Goal: Task Accomplishment & Management: Use online tool/utility

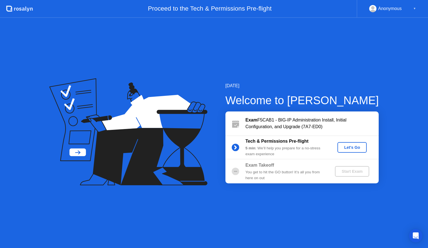
click at [352, 148] on div "Let's Go" at bounding box center [352, 147] width 25 height 4
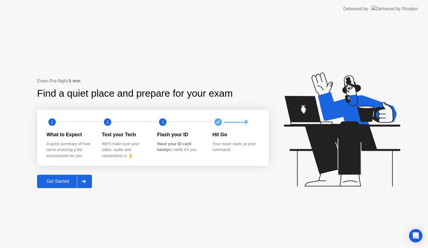
click at [90, 183] on div at bounding box center [83, 181] width 13 height 13
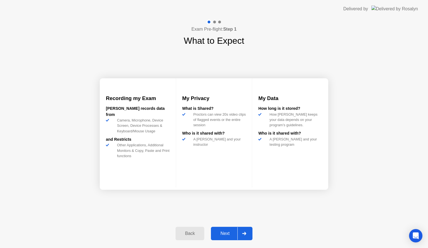
click at [251, 233] on div at bounding box center [244, 233] width 13 height 13
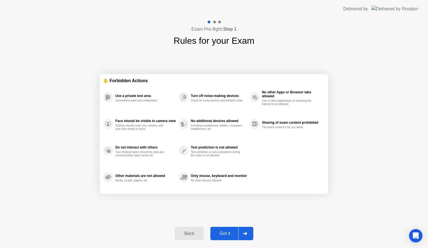
click at [246, 236] on div at bounding box center [244, 233] width 13 height 13
select select "**********"
select select "*******"
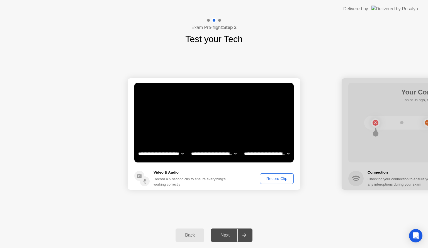
click at [289, 155] on select "**********" at bounding box center [267, 153] width 48 height 11
click at [235, 154] on select "**********" at bounding box center [214, 153] width 48 height 11
click at [182, 153] on select "**********" at bounding box center [161, 153] width 48 height 11
click at [286, 206] on div "**********" at bounding box center [214, 134] width 428 height 177
click at [280, 179] on div "Record Clip" at bounding box center [277, 179] width 30 height 4
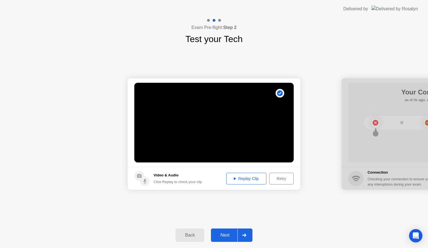
click at [242, 180] on div "Replay Clip" at bounding box center [246, 179] width 36 height 4
click at [245, 236] on icon at bounding box center [244, 235] width 4 height 3
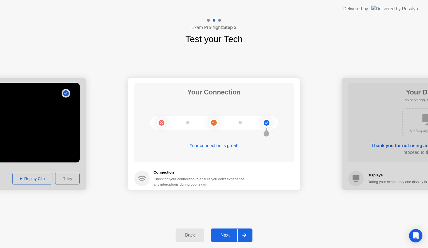
click at [248, 234] on div at bounding box center [244, 235] width 13 height 13
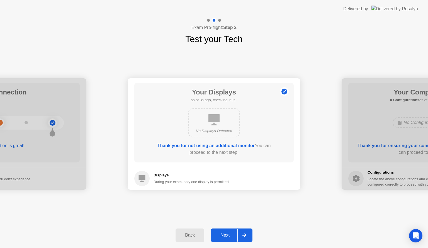
click at [244, 234] on icon at bounding box center [244, 235] width 4 height 3
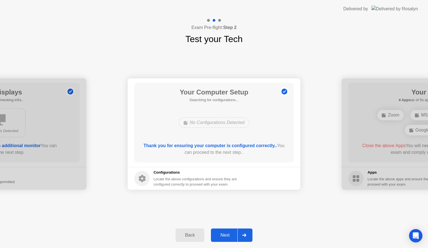
click at [244, 234] on icon at bounding box center [244, 235] width 4 height 3
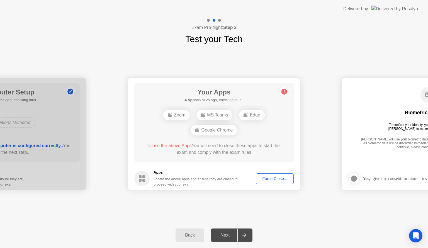
click at [268, 179] on div "Force Close..." at bounding box center [275, 179] width 34 height 4
click at [161, 147] on span "Close the above App" at bounding box center [166, 145] width 41 height 5
click at [264, 177] on div "Force Close..." at bounding box center [275, 179] width 34 height 4
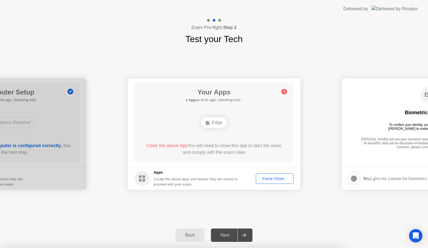
click at [212, 124] on div "Edge" at bounding box center [213, 122] width 25 height 11
click at [273, 179] on div "Force Close..." at bounding box center [275, 179] width 34 height 4
click at [143, 178] on circle at bounding box center [141, 178] width 15 height 15
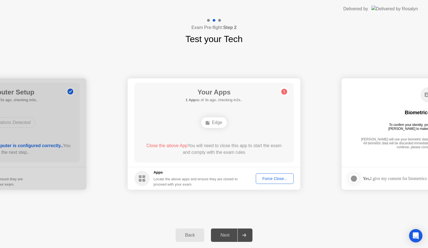
click at [245, 238] on div at bounding box center [244, 235] width 13 height 13
click at [213, 122] on div "Edge" at bounding box center [213, 122] width 25 height 11
click at [285, 91] on circle at bounding box center [285, 92] width 6 height 6
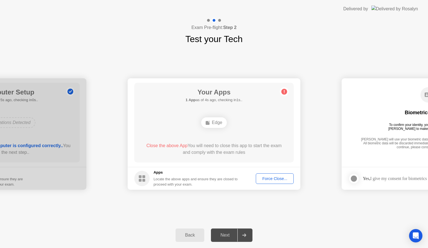
click at [269, 177] on div "Force Close..." at bounding box center [275, 179] width 34 height 4
click at [240, 237] on div at bounding box center [244, 235] width 13 height 13
click at [245, 238] on div at bounding box center [244, 235] width 13 height 13
click at [239, 237] on div at bounding box center [244, 235] width 13 height 13
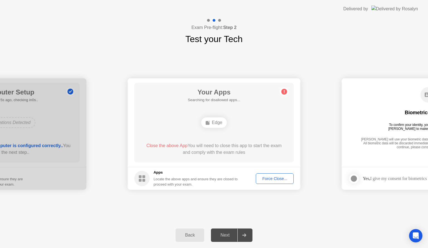
click at [239, 237] on div at bounding box center [244, 235] width 13 height 13
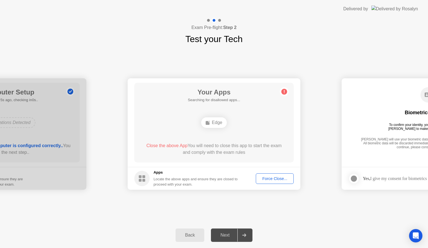
click at [239, 237] on div at bounding box center [244, 235] width 13 height 13
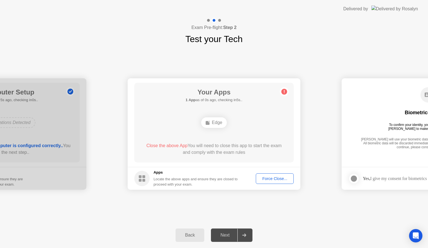
click at [239, 237] on div at bounding box center [244, 235] width 13 height 13
click at [245, 238] on div at bounding box center [244, 235] width 13 height 13
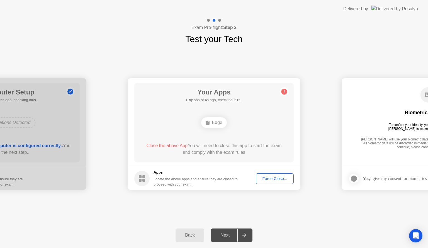
click at [245, 238] on div at bounding box center [244, 235] width 13 height 13
click at [254, 150] on div "Close the above App You will need to close this app to start the exam and compl…" at bounding box center [215, 149] width 144 height 13
click at [276, 177] on div "Force Close..." at bounding box center [275, 179] width 34 height 4
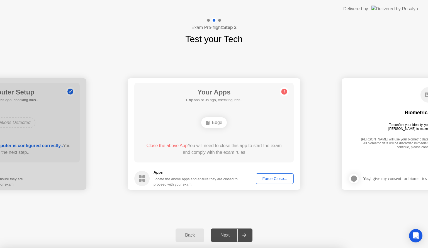
click at [285, 91] on circle at bounding box center [285, 92] width 6 height 6
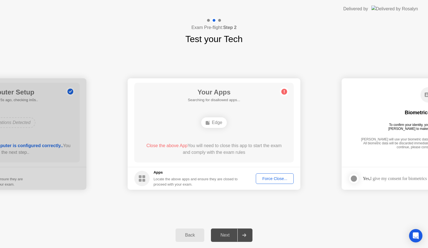
click at [285, 91] on circle at bounding box center [285, 92] width 6 height 6
click at [136, 179] on circle at bounding box center [141, 178] width 15 height 15
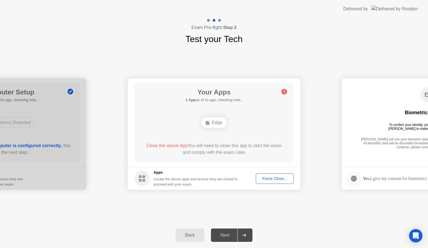
click at [170, 146] on span "Close the above App" at bounding box center [166, 145] width 41 height 5
click at [279, 180] on div "Force Close..." at bounding box center [275, 179] width 34 height 4
click at [284, 93] on icon at bounding box center [284, 91] width 1 height 3
click at [293, 63] on div "**********" at bounding box center [214, 134] width 428 height 177
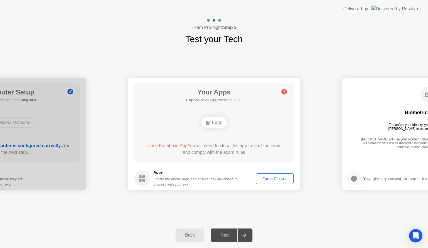
click at [269, 179] on div "Force Close..." at bounding box center [275, 179] width 34 height 4
click at [271, 177] on div "Force Close..." at bounding box center [275, 179] width 34 height 4
click at [277, 181] on div "Force Close..." at bounding box center [275, 179] width 34 height 4
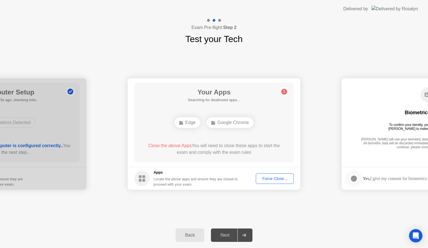
click at [269, 179] on div "Force Close..." at bounding box center [275, 179] width 34 height 4
